Goal: Communication & Community: Answer question/provide support

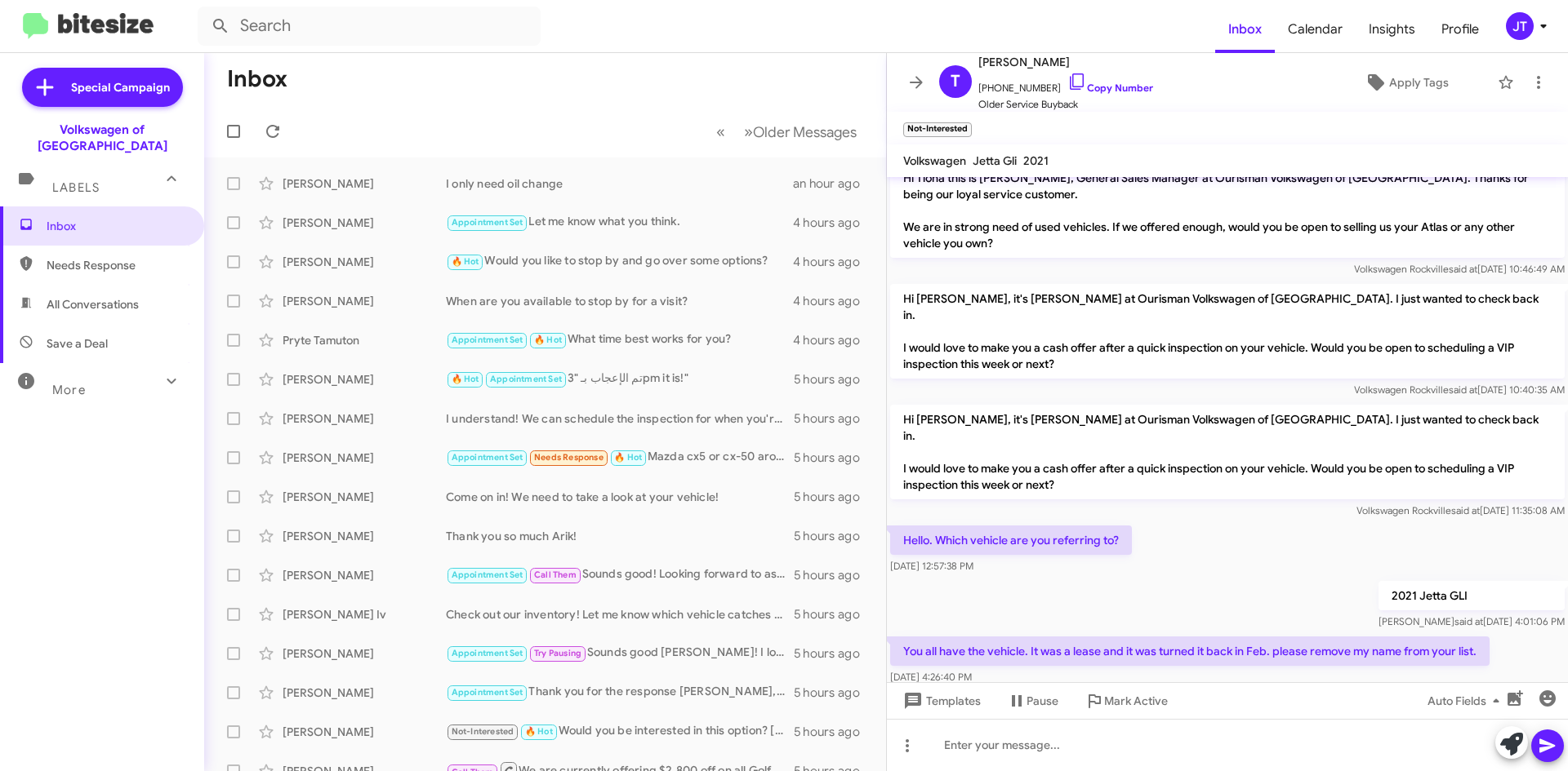
scroll to position [50, 0]
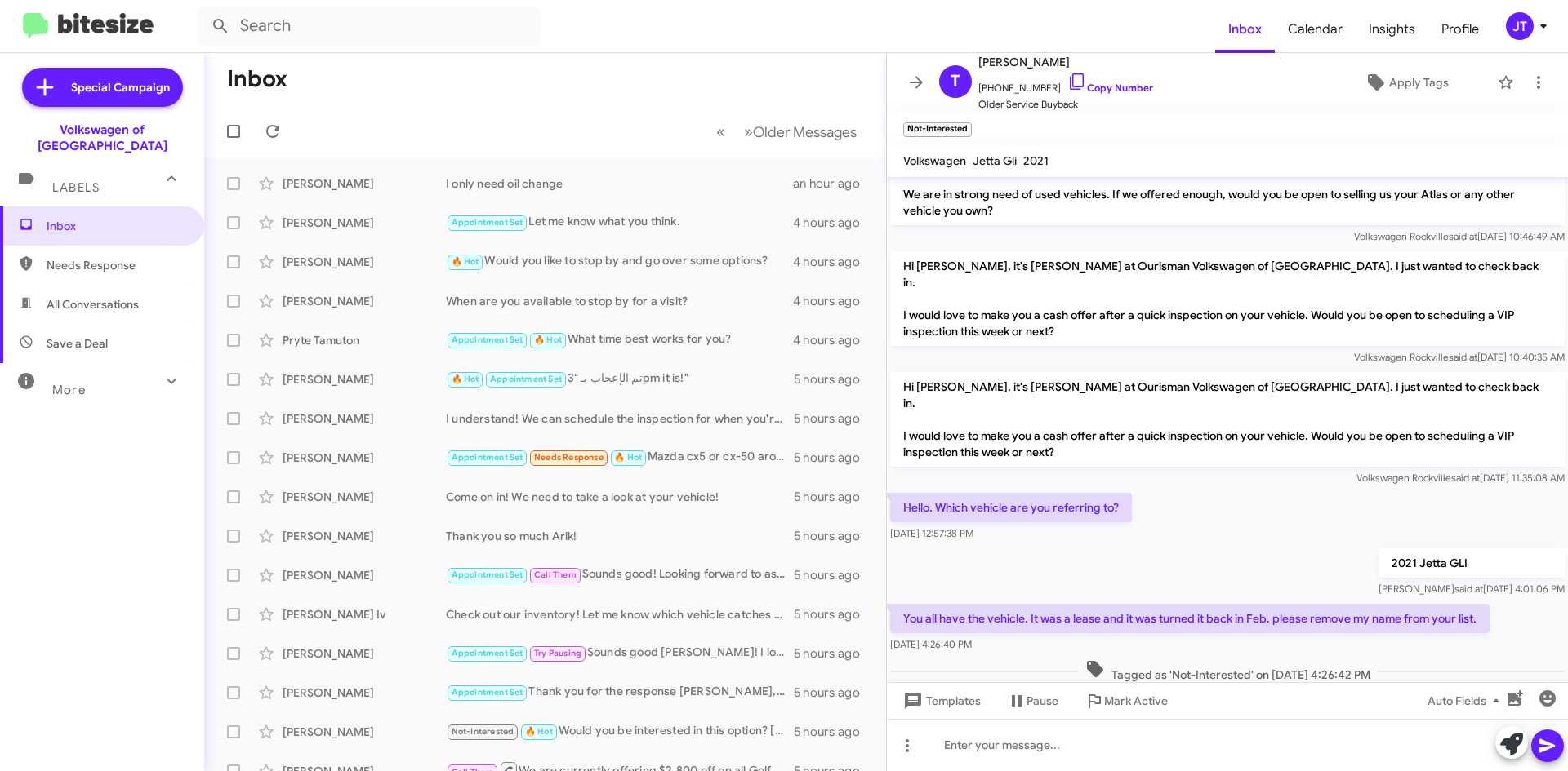
click at [96, 19] on img at bounding box center [88, 27] width 131 height 27
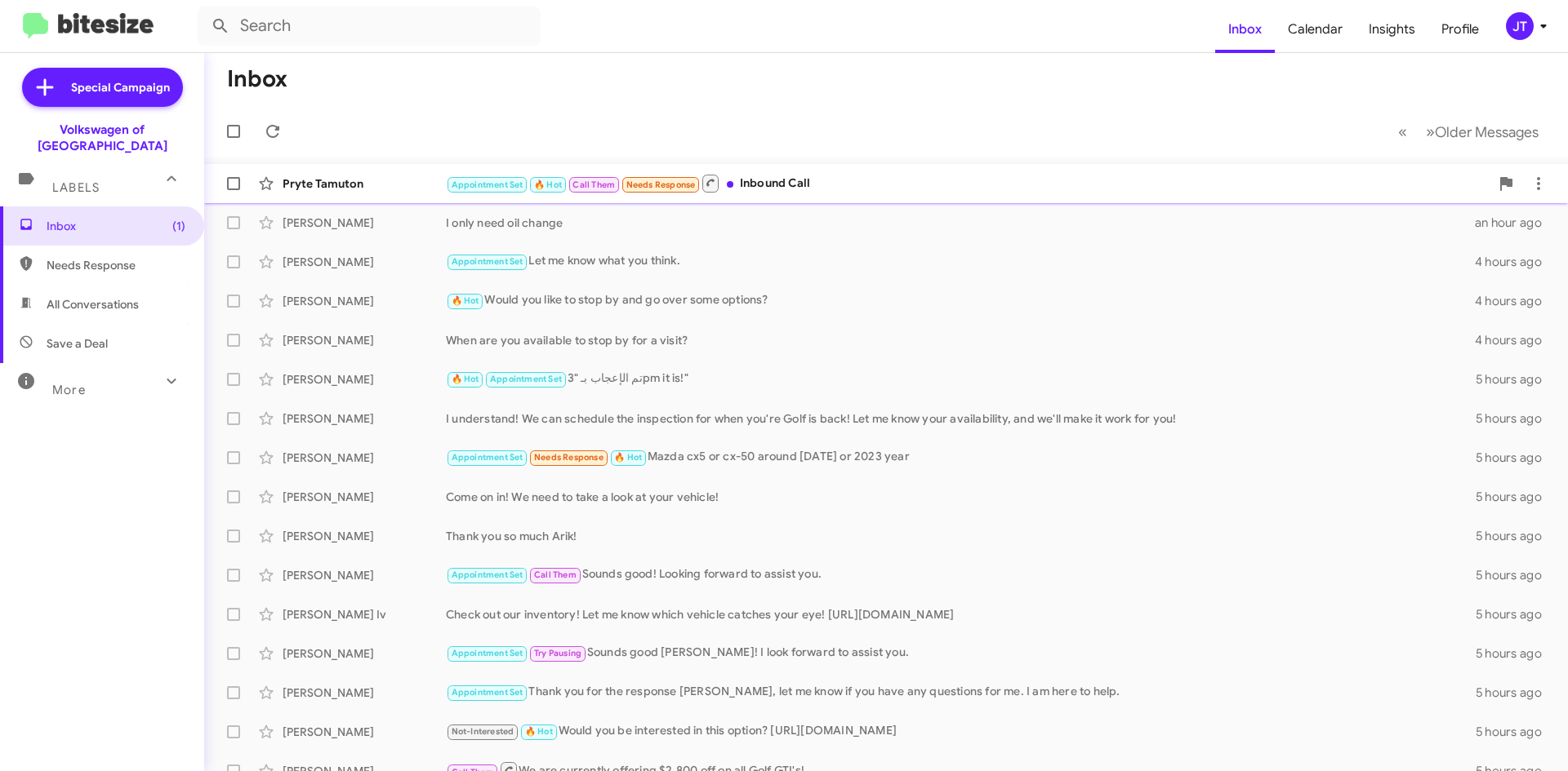
click at [366, 176] on div "Pryte Tamuton" at bounding box center [363, 184] width 164 height 16
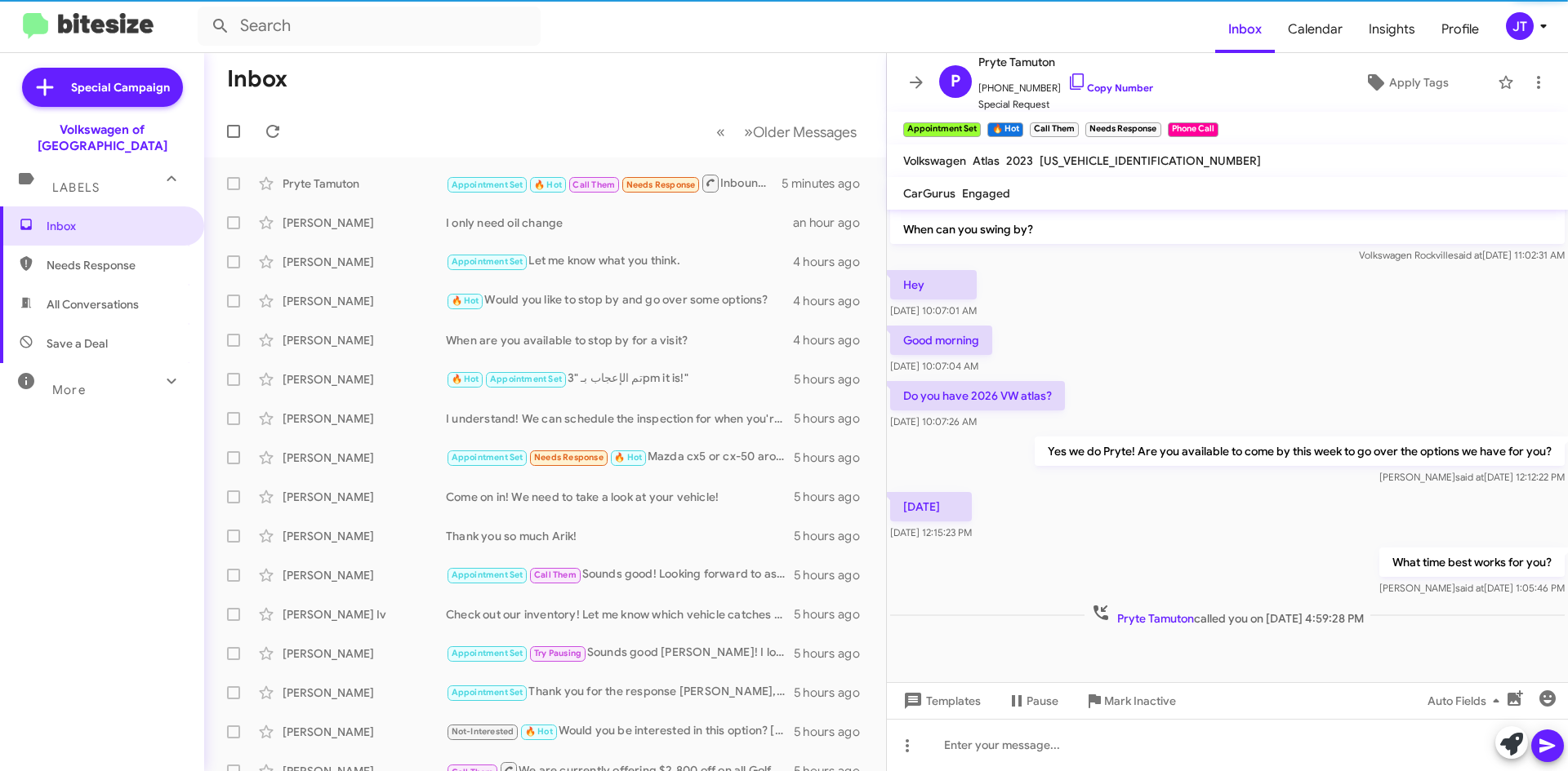
scroll to position [529, 0]
